Goal: Information Seeking & Learning: Find specific fact

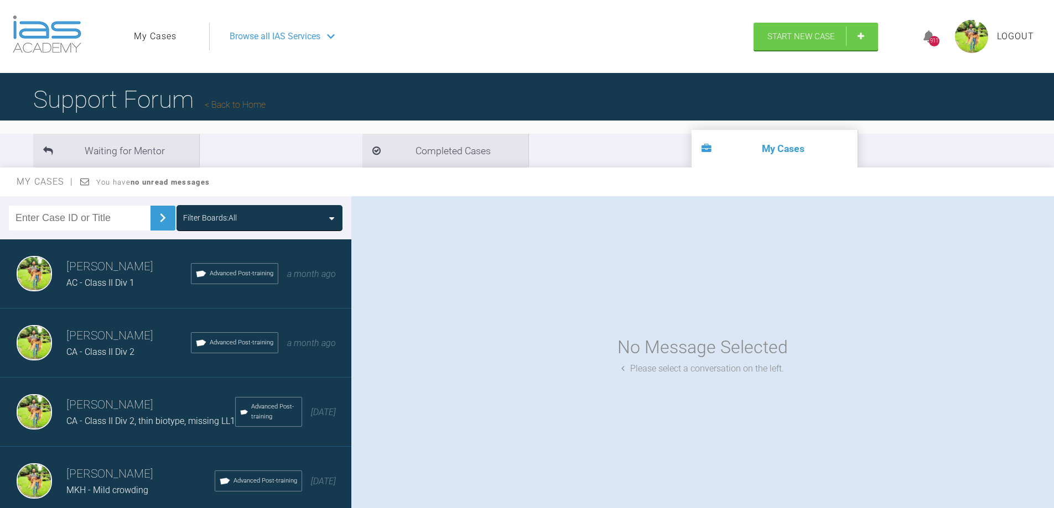
click at [101, 218] on input "text" at bounding box center [80, 218] width 142 height 25
type input "kb"
click at [150, 212] on button at bounding box center [162, 218] width 25 height 25
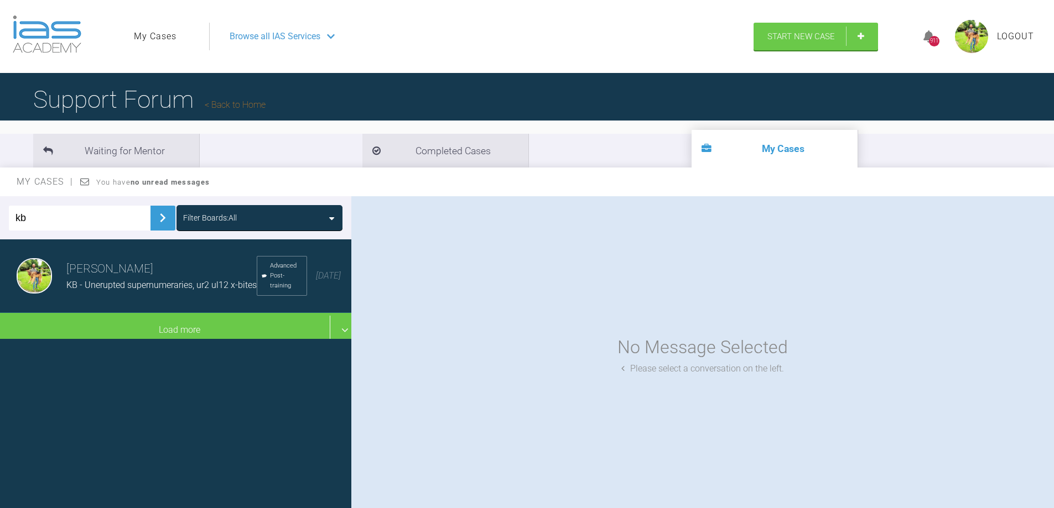
click at [151, 263] on h3 "[PERSON_NAME]" at bounding box center [161, 269] width 190 height 19
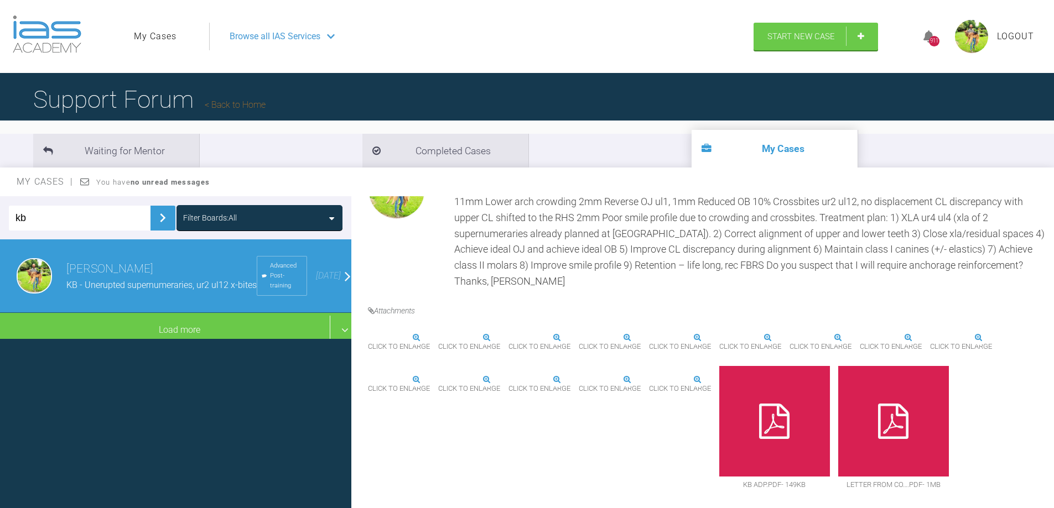
scroll to position [940, 0]
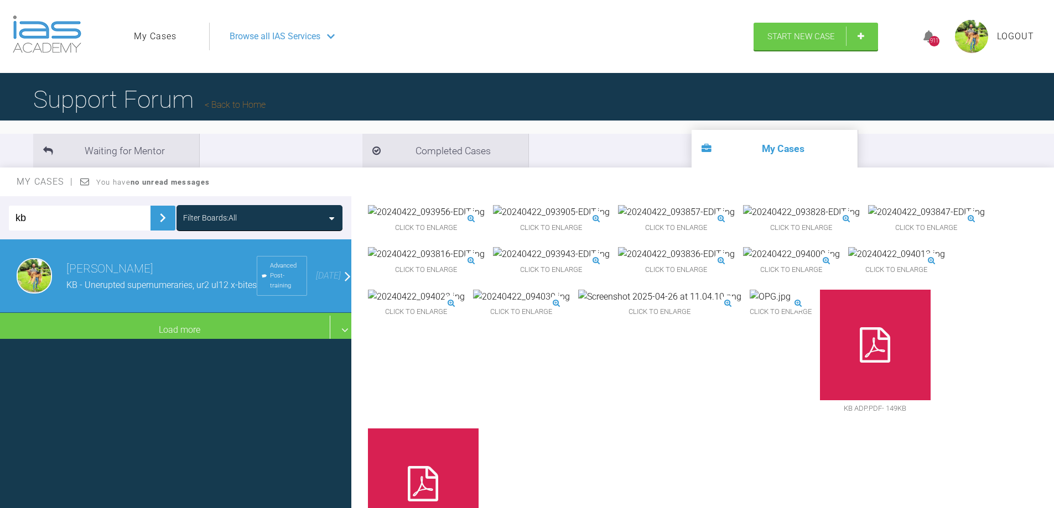
click at [452, 262] on img at bounding box center [426, 254] width 117 height 14
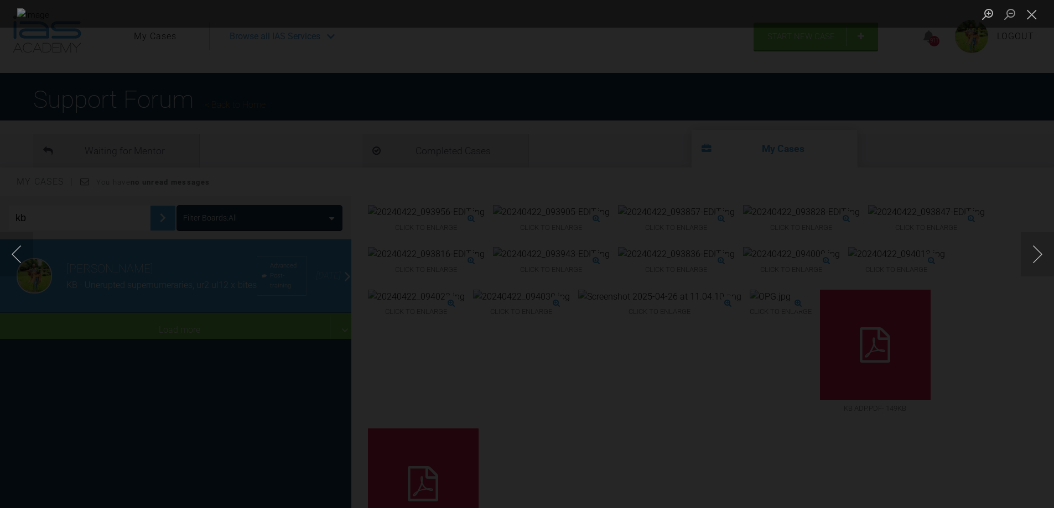
click at [919, 292] on div "Lightbox" at bounding box center [527, 254] width 1054 height 508
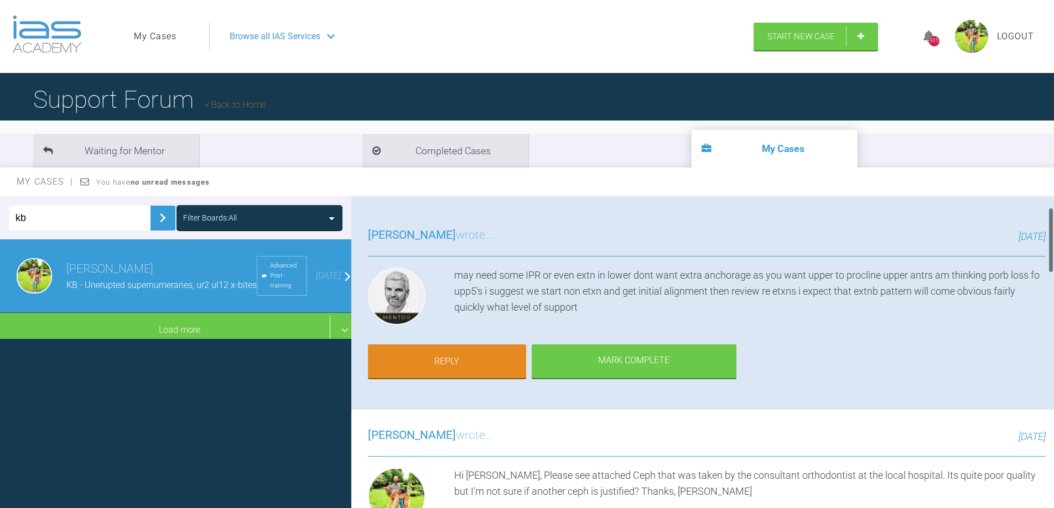
scroll to position [0, 0]
